Goal: Navigation & Orientation: Go to known website

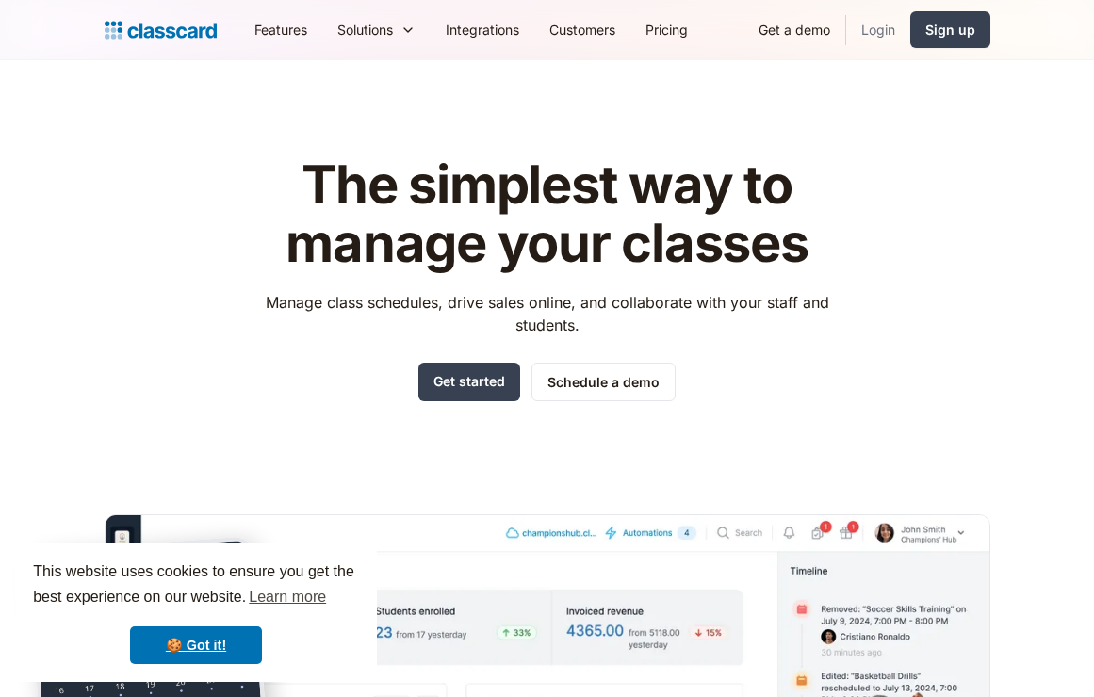
click at [878, 29] on link "Login" at bounding box center [878, 29] width 64 height 42
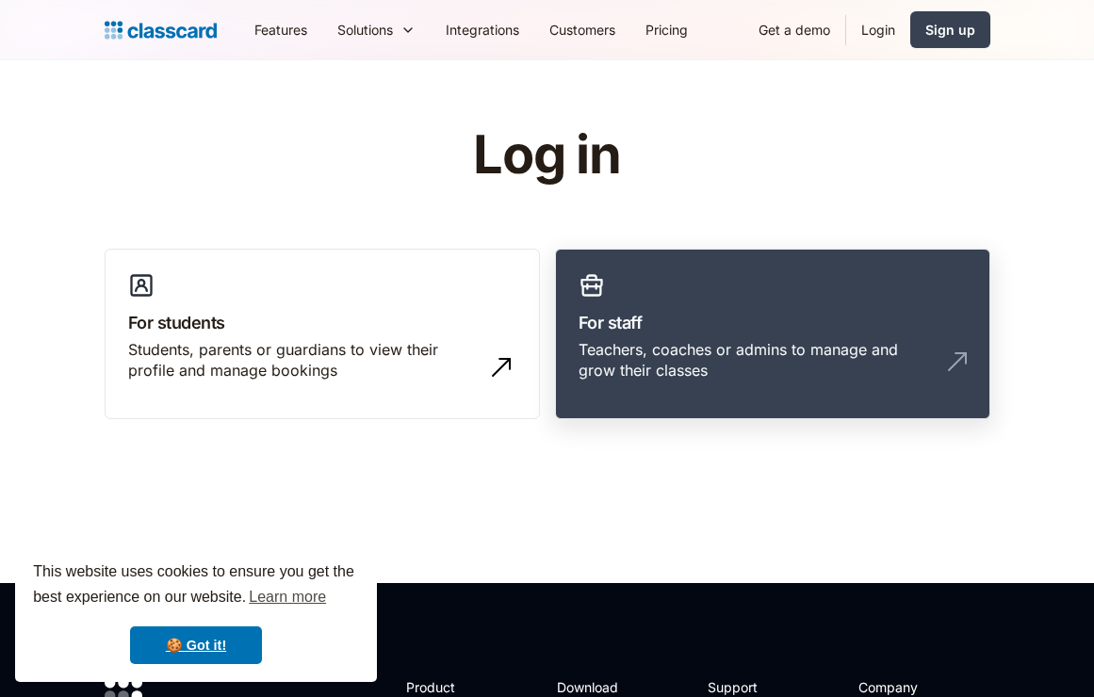
click at [608, 356] on div "Teachers, coaches or admins to manage and grow their classes" at bounding box center [753, 360] width 350 height 42
